Goal: Navigation & Orientation: Find specific page/section

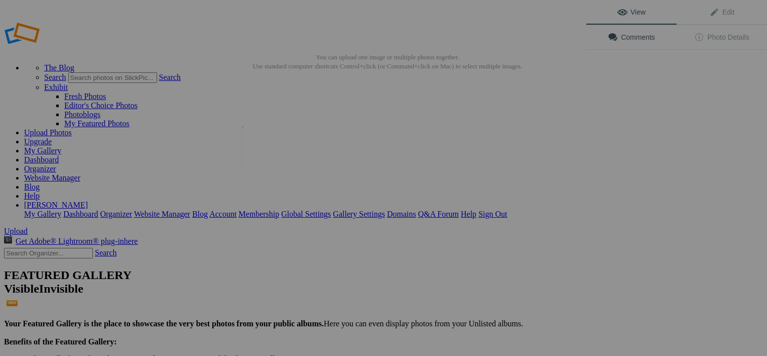
click at [271, 159] on img at bounding box center [279, 150] width 75 height 48
